Goal: Task Accomplishment & Management: Use online tool/utility

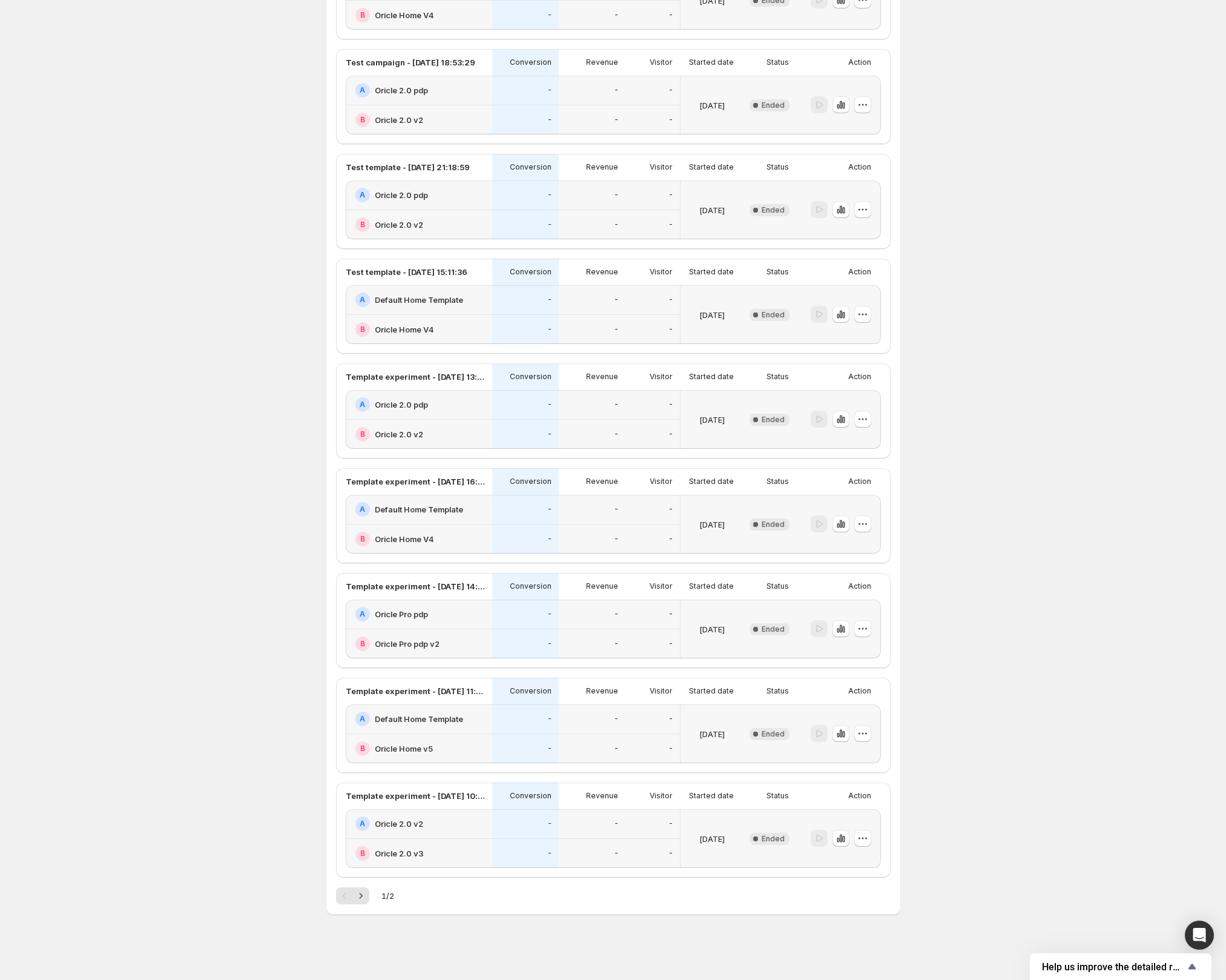
scroll to position [1600, 0]
click at [367, 900] on icon "Next" at bounding box center [361, 896] width 12 height 12
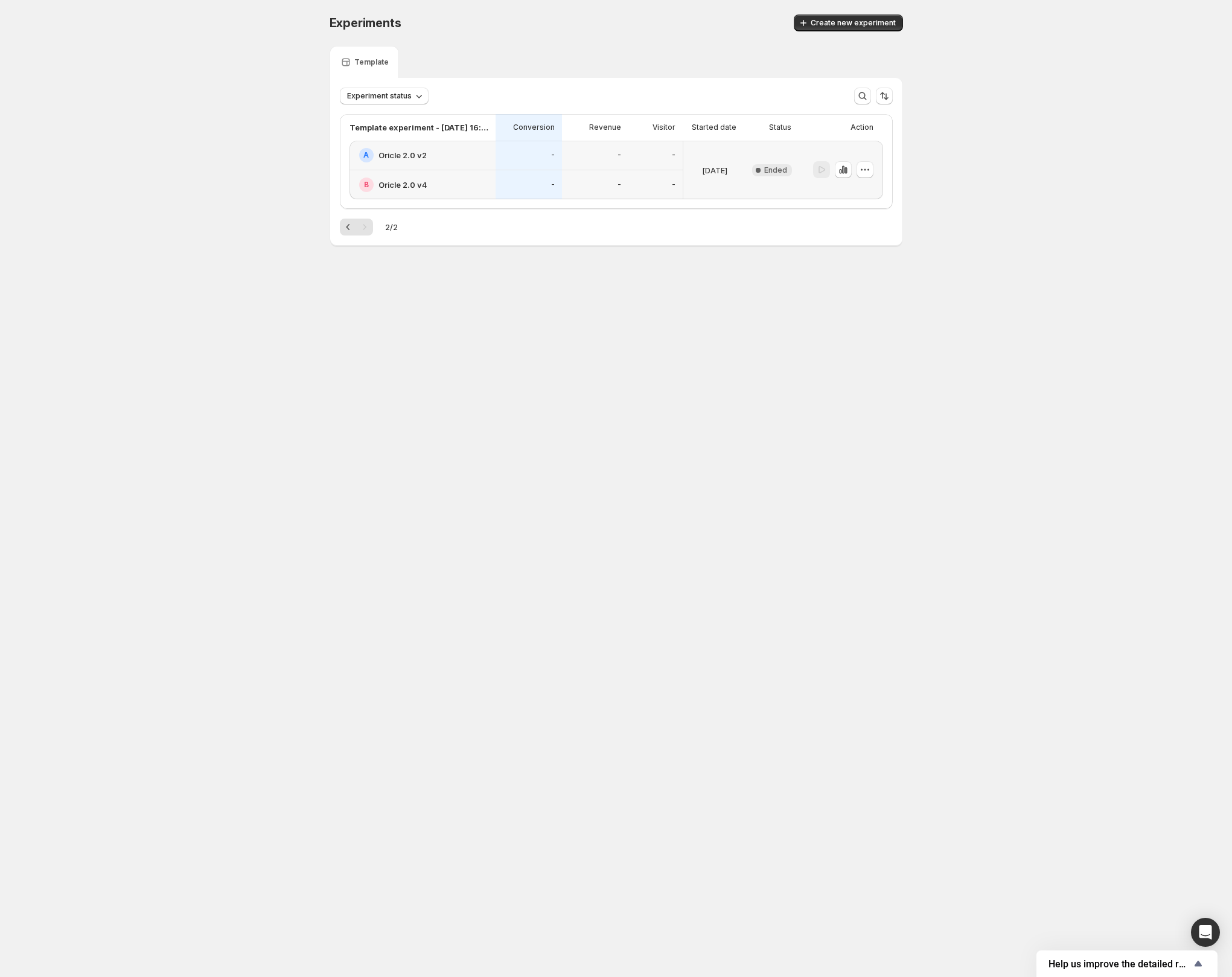
click at [459, 169] on div "A Oricle 2.0 v2" at bounding box center [422, 155] width 146 height 30
